Goal: Browse casually: Explore the website without a specific task or goal

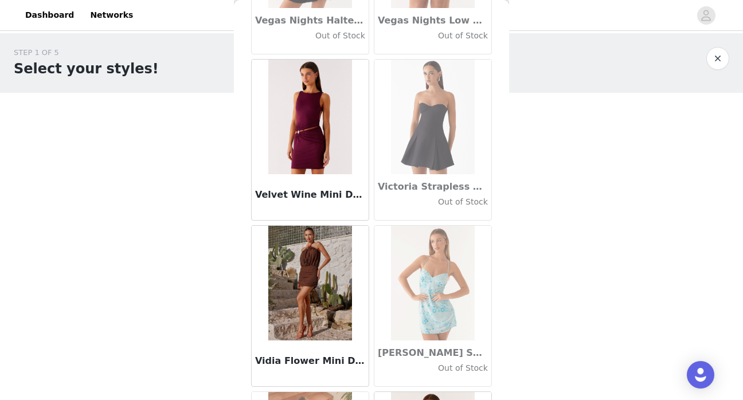
scroll to position [67865, 0]
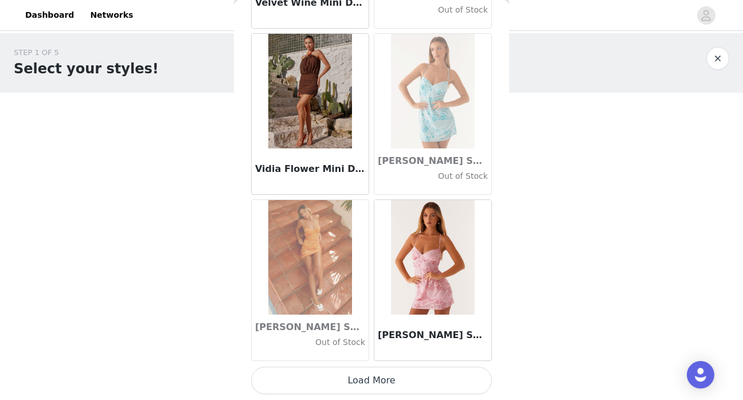
click at [376, 388] on button "Load More" at bounding box center [371, 381] width 241 height 28
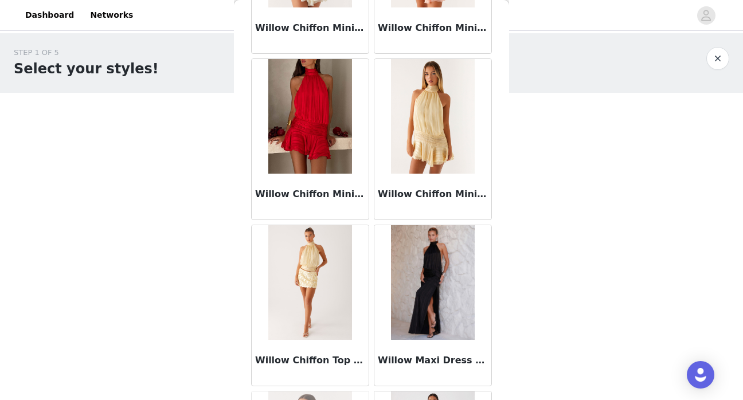
scroll to position [69528, 0]
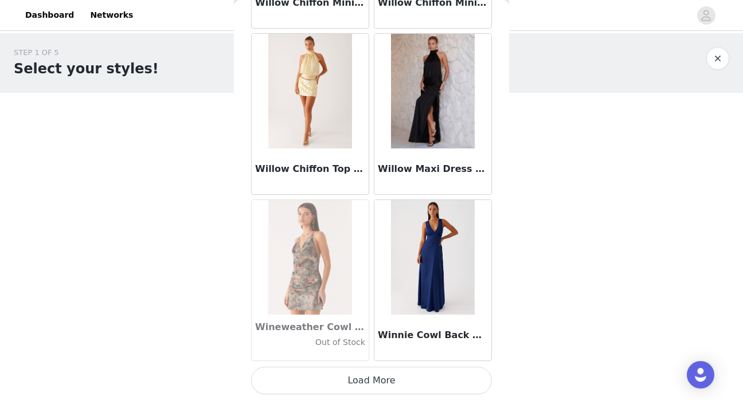
click at [390, 378] on button "Load More" at bounding box center [371, 381] width 241 height 28
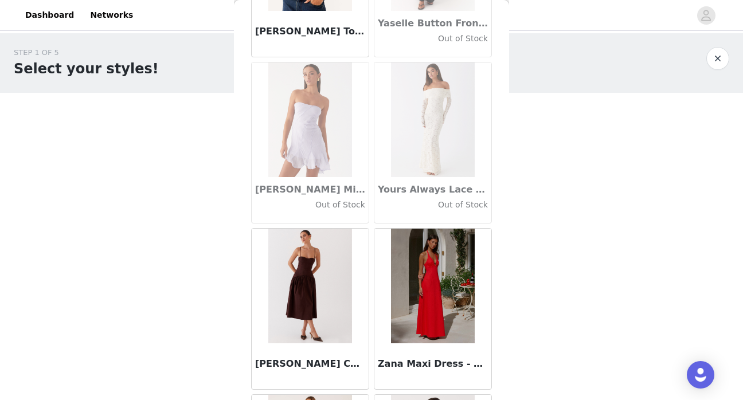
scroll to position [70238, 0]
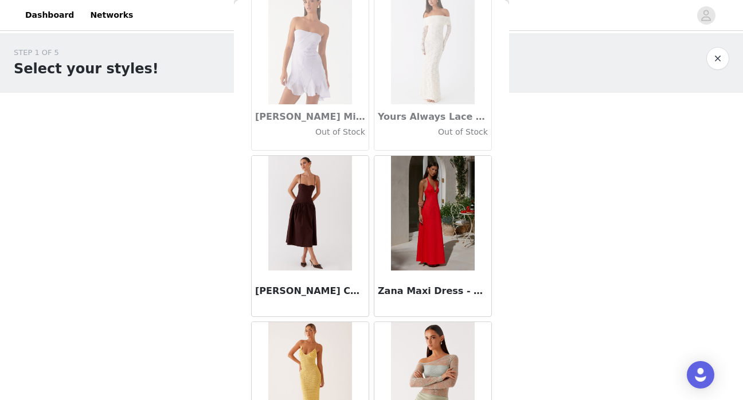
click at [525, 208] on div "STEP 1 OF 5 Select your styles! Please note that the sizes are in AU Sizes 1/4 …" at bounding box center [371, 174] width 743 height 283
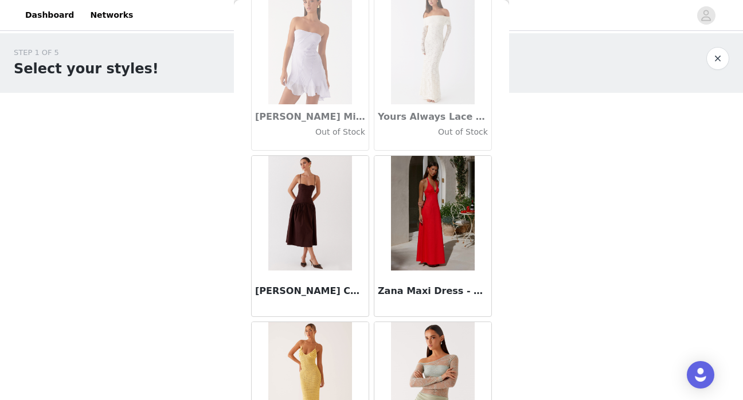
click at [525, 208] on div "STEP 1 OF 5 Select your styles! Please note that the sizes are in AU Sizes 1/4 …" at bounding box center [371, 174] width 743 height 283
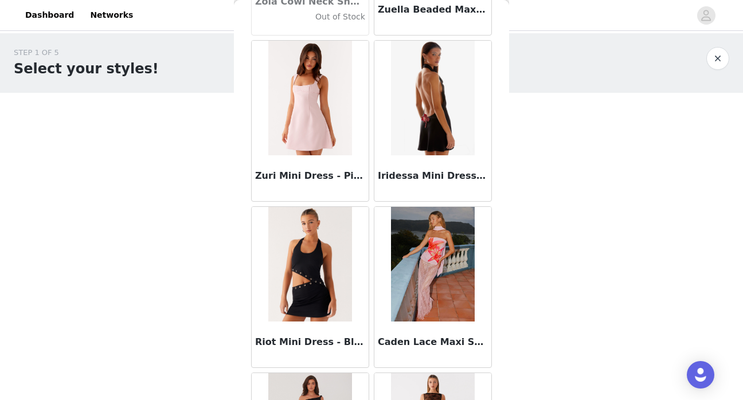
scroll to position [71191, 0]
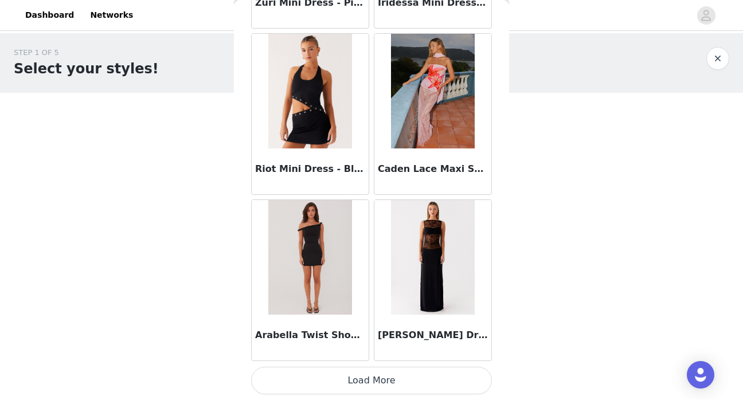
click at [392, 383] on button "Load More" at bounding box center [371, 381] width 241 height 28
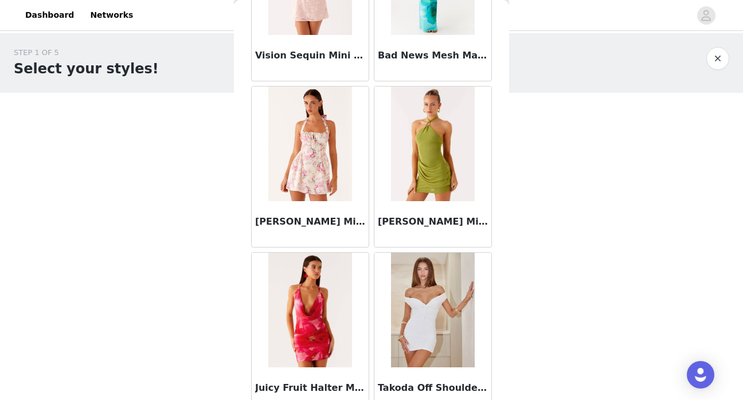
scroll to position [72854, 0]
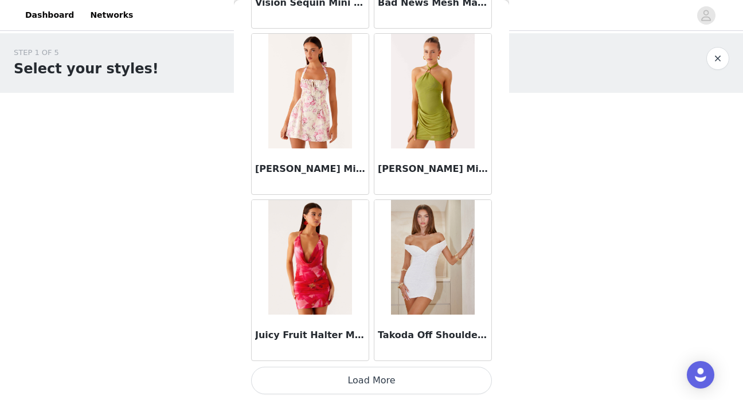
click at [416, 382] on button "Load More" at bounding box center [371, 381] width 241 height 28
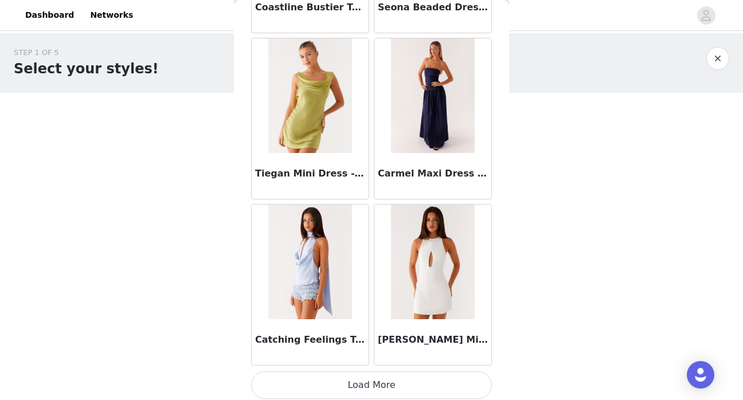
scroll to position [74517, 0]
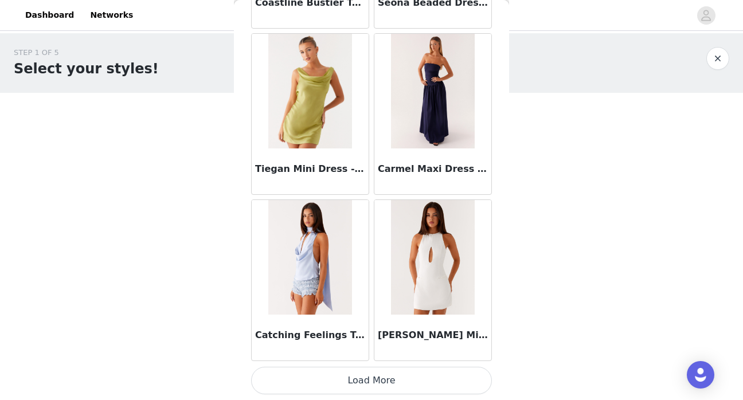
click at [407, 386] on button "Load More" at bounding box center [371, 381] width 241 height 28
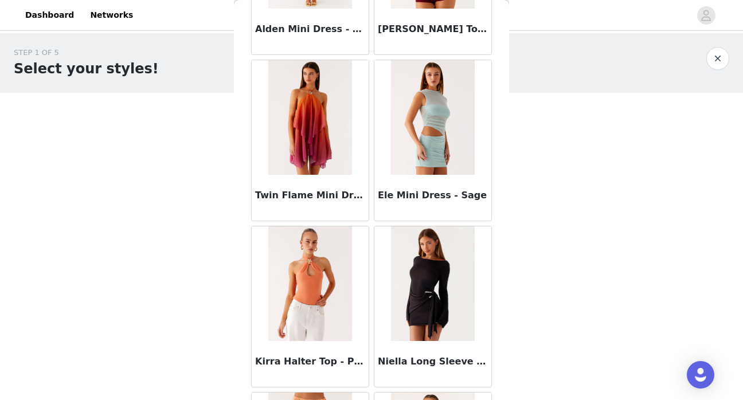
scroll to position [76179, 0]
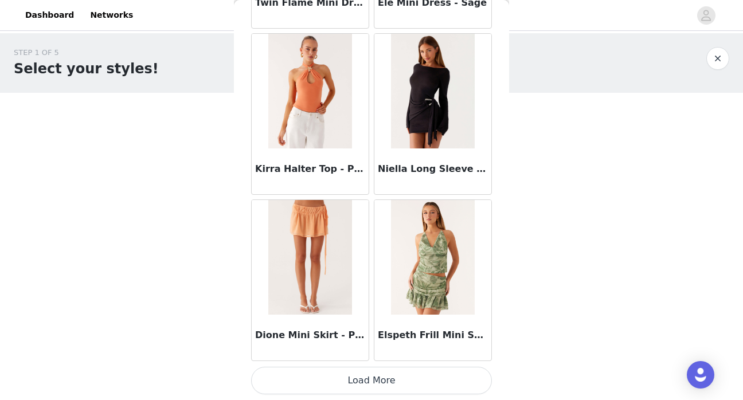
click at [425, 378] on button "Load More" at bounding box center [371, 381] width 241 height 28
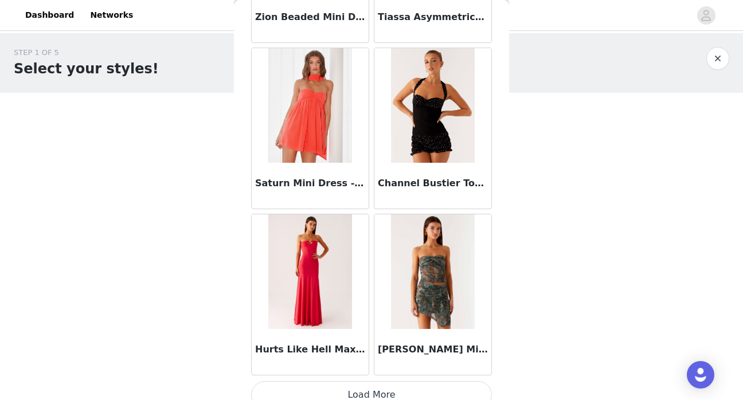
scroll to position [77842, 0]
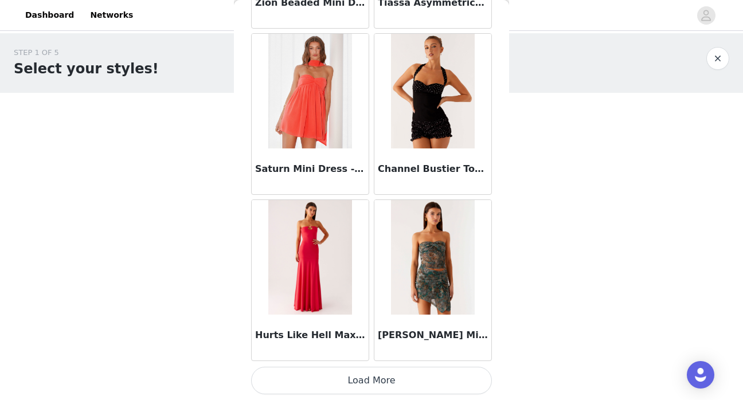
click at [429, 377] on button "Load More" at bounding box center [371, 381] width 241 height 28
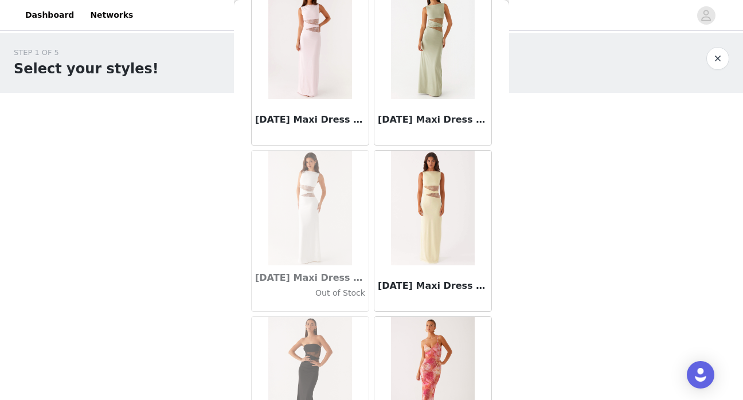
scroll to position [35653, 0]
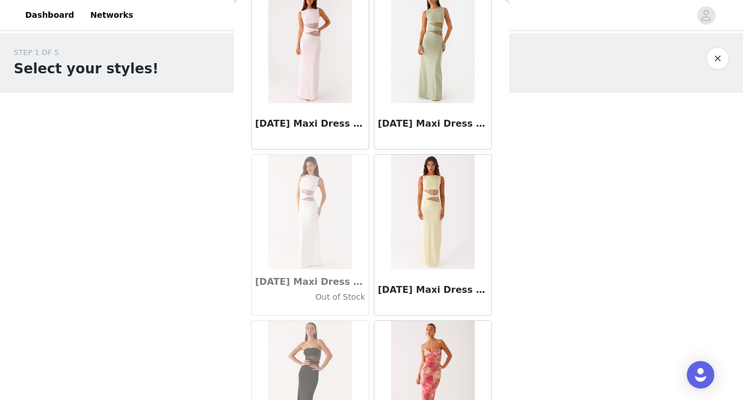
click at [542, 153] on div "STEP 1 OF 5 Select your styles! Please note that the sizes are in AU Sizes 1/4 …" at bounding box center [371, 174] width 743 height 283
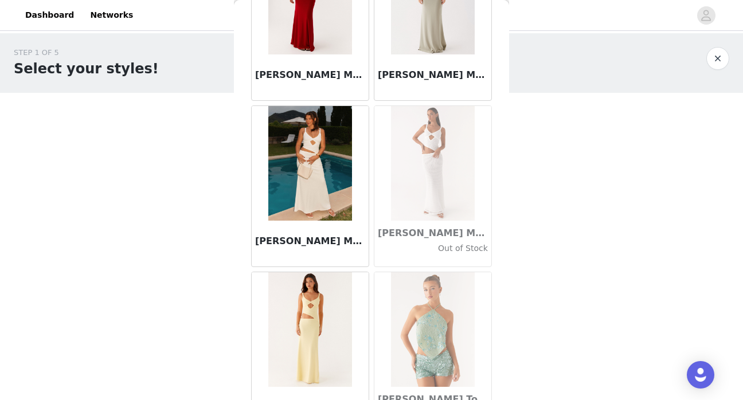
scroll to position [33023, 0]
